Goal: Task Accomplishment & Management: Manage account settings

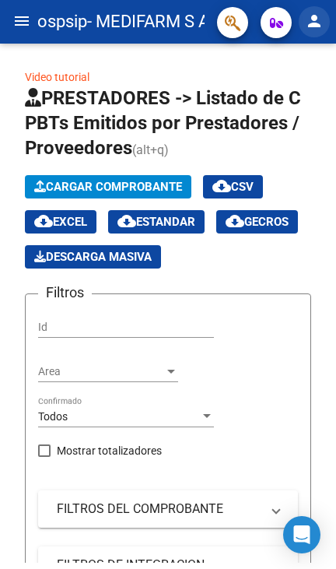
click at [318, 19] on mat-icon "person" at bounding box center [314, 21] width 19 height 19
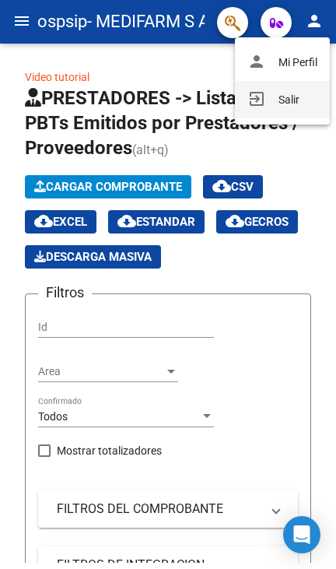
click at [286, 95] on button "exit_to_app Salir" at bounding box center [282, 99] width 95 height 37
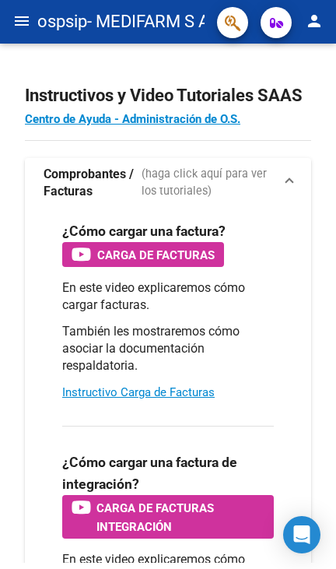
click at [305, 23] on mat-icon "person" at bounding box center [314, 21] width 19 height 19
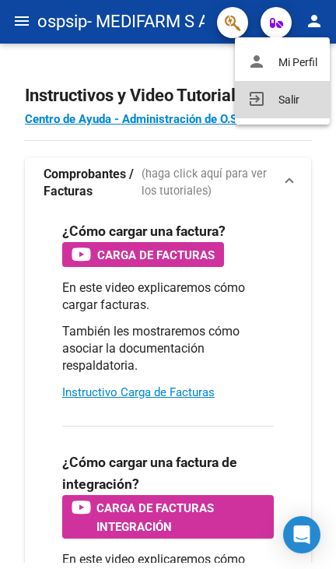
click at [284, 99] on button "exit_to_app Salir" at bounding box center [282, 99] width 95 height 37
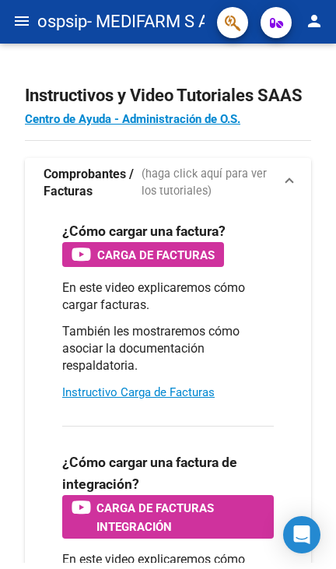
click at [319, 20] on mat-icon "person" at bounding box center [314, 21] width 19 height 19
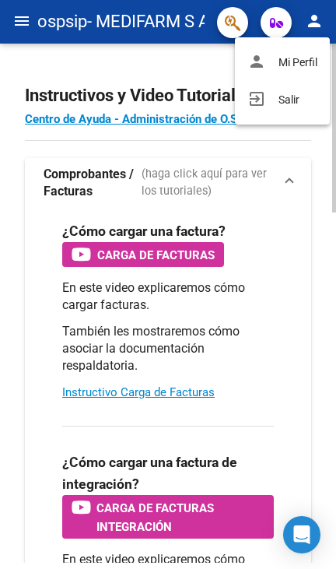
click at [297, 97] on button "exit_to_app Salir" at bounding box center [282, 99] width 95 height 37
